Goal: Check status

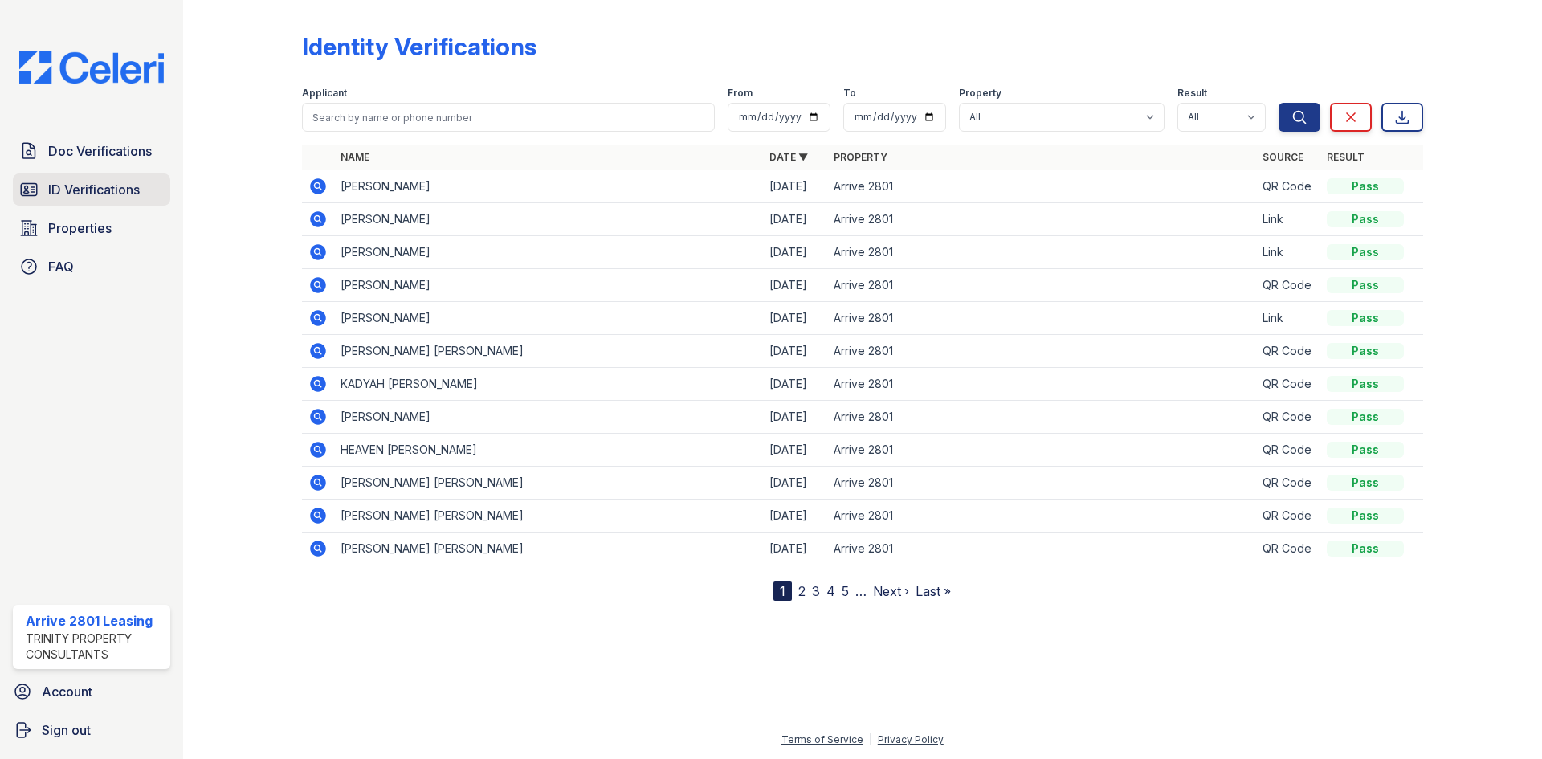
click at [114, 191] on span "ID Verifications" at bounding box center [94, 189] width 92 height 19
click at [136, 180] on span "ID Verifications" at bounding box center [94, 189] width 92 height 19
click at [499, 112] on input "search" at bounding box center [508, 117] width 413 height 29
type input "vy"
click at [1278, 103] on button "Search" at bounding box center [1299, 117] width 42 height 29
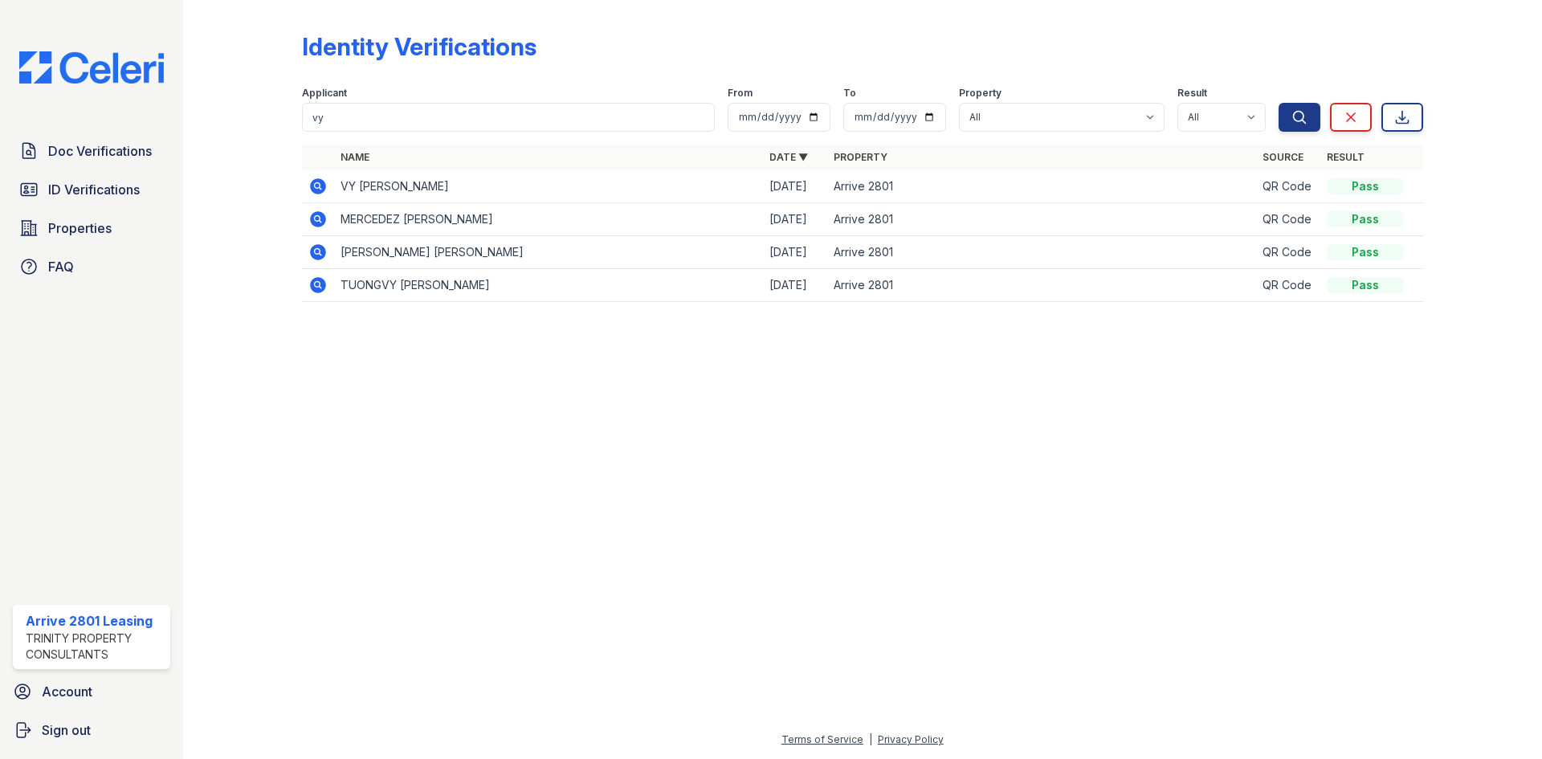
click at [320, 185] on icon at bounding box center [317, 186] width 19 height 19
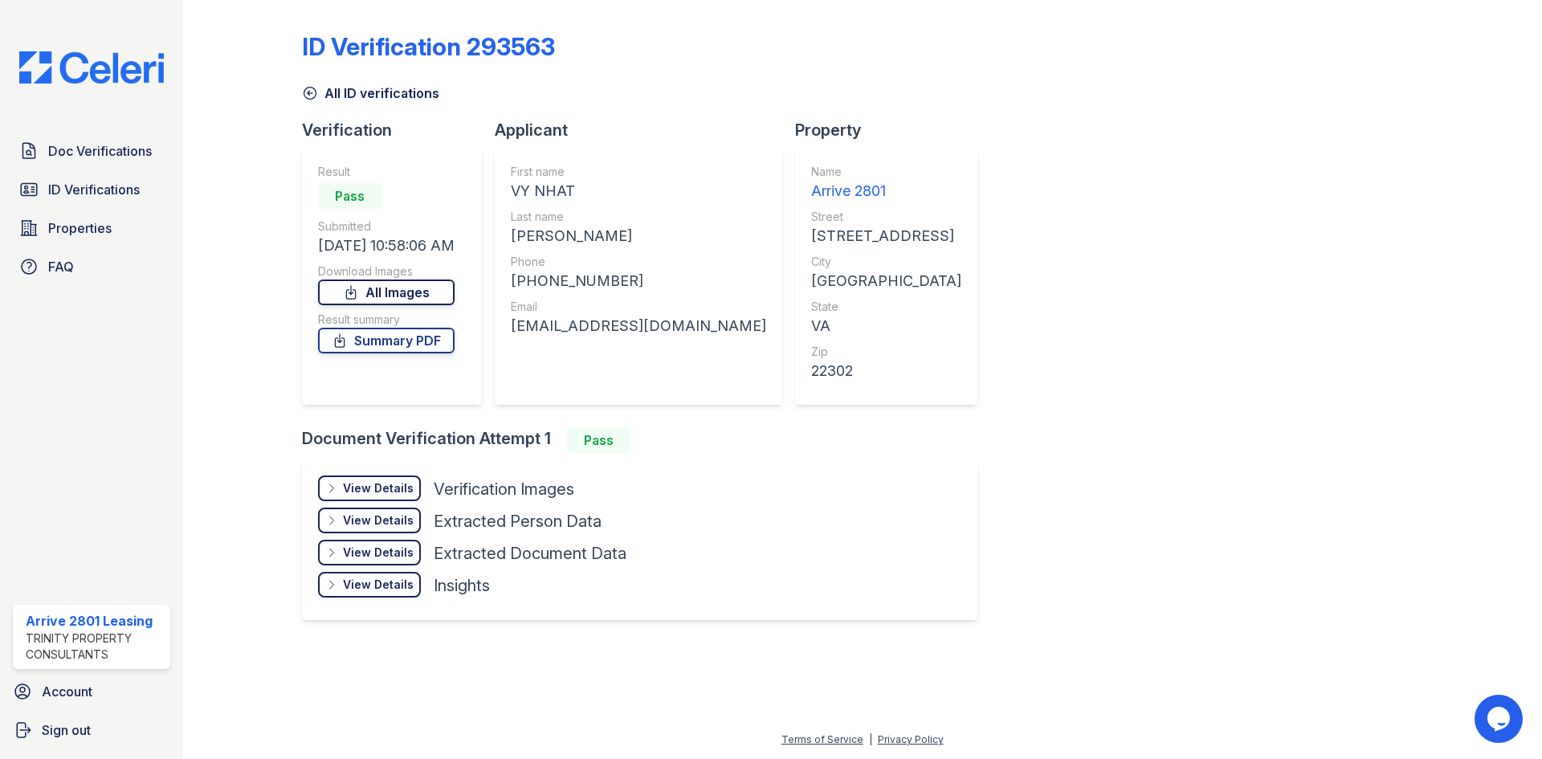
click at [425, 293] on link "All Images" at bounding box center [386, 292] width 136 height 26
